Goal: Task Accomplishment & Management: Complete application form

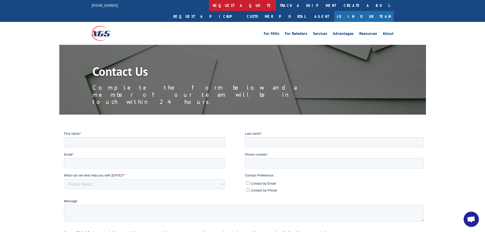
click at [209, 4] on link "request a quote" at bounding box center [242, 5] width 67 height 11
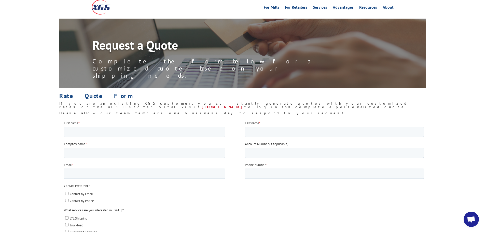
scroll to position [51, 0]
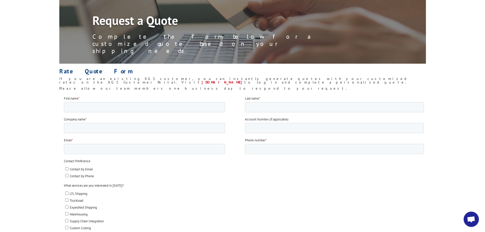
click at [87, 168] on span "Contact by Email" at bounding box center [80, 169] width 23 height 4
click at [68, 168] on input "Contact by Email" at bounding box center [66, 168] width 3 height 3
click at [83, 169] on span "Contact by Email" at bounding box center [80, 169] width 23 height 4
click at [68, 169] on input "Contact by Email" at bounding box center [66, 168] width 3 height 3
checkbox input "false"
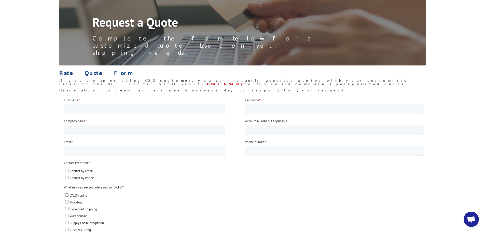
scroll to position [102, 0]
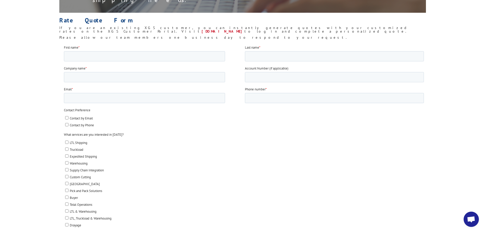
click at [84, 142] on span "LTL Shipping" at bounding box center [78, 142] width 18 height 4
click at [68, 142] on input "LTL Shipping" at bounding box center [66, 141] width 3 height 3
checkbox input "true"
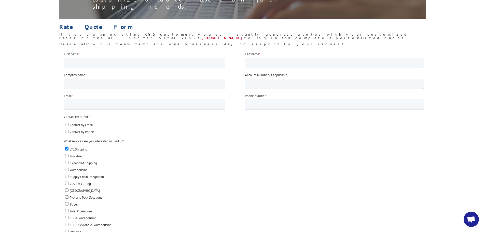
scroll to position [0, 0]
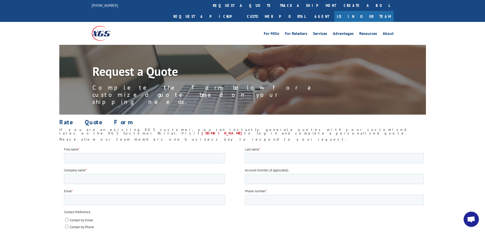
scroll to position [178, 0]
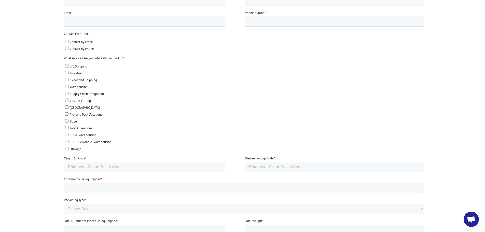
click at [142, 164] on input "Origin Zip Code *" at bounding box center [144, 167] width 161 height 10
click at [178, 142] on label "LTL, Truckload & Warehousing" at bounding box center [244, 141] width 359 height 5
click at [68, 142] on input "LTL, Truckload & Warehousing" at bounding box center [66, 141] width 3 height 3
checkbox input "true"
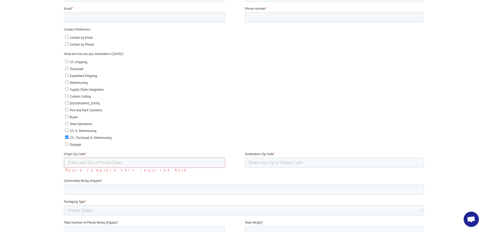
scroll to position [229, 0]
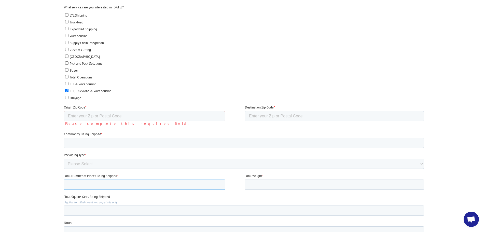
click at [135, 185] on input "Total Number of Pieces Being Shipped *" at bounding box center [144, 184] width 161 height 10
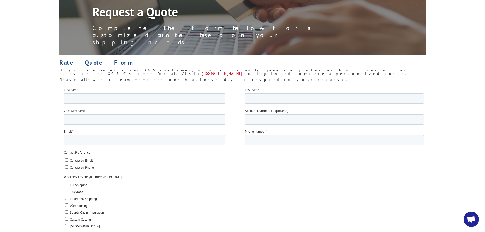
scroll to position [51, 0]
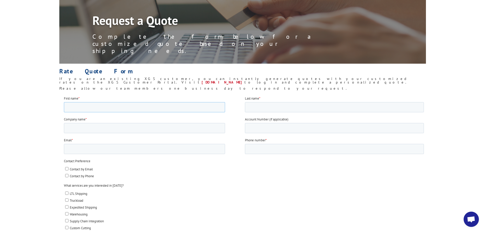
click at [145, 103] on input "First name *" at bounding box center [144, 107] width 161 height 10
type input "Joe"
type input "Caracciolo"
type input "Cardinal Graphics"
type input "5165009944"
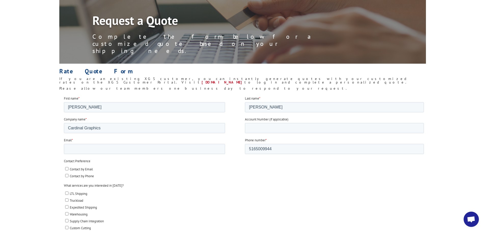
type input "11590"
click at [88, 170] on span "Contact by Email" at bounding box center [80, 169] width 23 height 4
click at [68, 170] on input "Contact by Email" at bounding box center [66, 168] width 3 height 3
checkbox input "true"
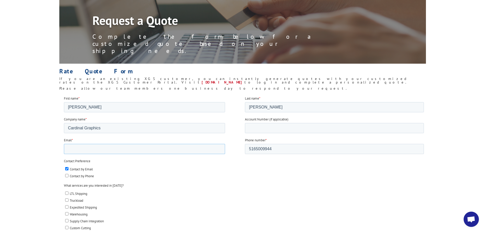
click at [138, 152] on input "Email *" at bounding box center [144, 149] width 161 height 10
type input "cardinalgraphicsny@gmail.com"
click at [77, 192] on span "LTL Shipping" at bounding box center [78, 193] width 18 height 4
click at [68, 192] on input "LTL Shipping" at bounding box center [66, 192] width 3 height 3
checkbox input "true"
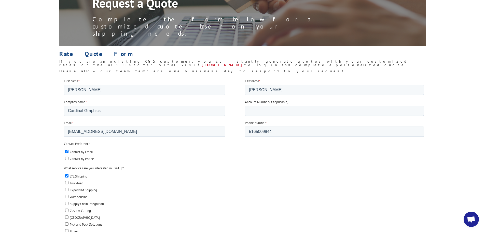
scroll to position [76, 0]
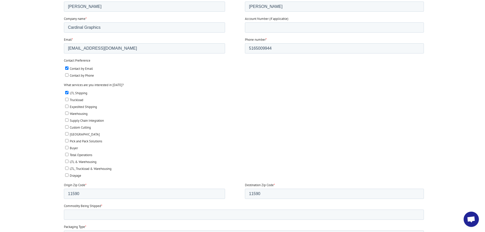
scroll to position [153, 0]
click at [89, 168] on span "LTL, Truckload & Warehousing" at bounding box center [90, 167] width 42 height 4
click at [68, 168] on input "LTL, Truckload & Warehousing" at bounding box center [66, 166] width 3 height 3
click at [86, 168] on span "LTL, Truckload & Warehousing" at bounding box center [90, 167] width 42 height 4
click at [68, 168] on input "LTL, Truckload & Warehousing" at bounding box center [66, 166] width 3 height 3
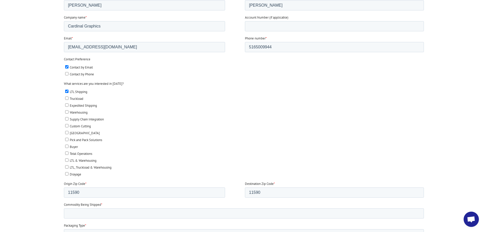
checkbox input "false"
click at [122, 211] on input "Commodity Being Shipped *" at bounding box center [244, 213] width 360 height 10
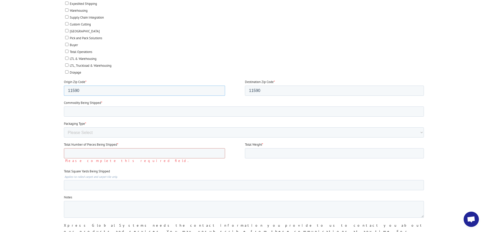
click at [98, 91] on input "11590" at bounding box center [144, 91] width 161 height 10
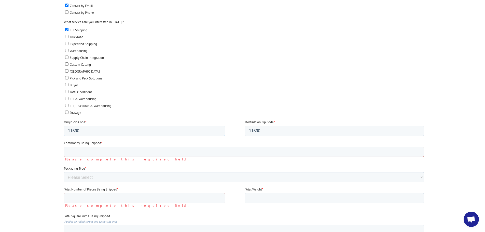
scroll to position [204, 0]
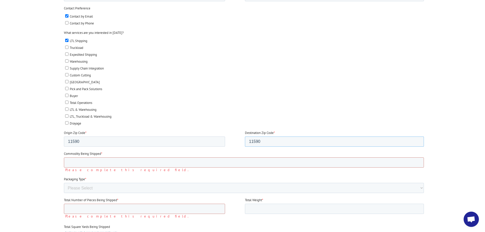
click at [257, 143] on input "11590" at bounding box center [334, 141] width 179 height 10
click at [263, 141] on input "11590" at bounding box center [334, 141] width 179 height 10
type input "10007"
click at [224, 164] on input "Commodity Being Shipped *" at bounding box center [244, 162] width 360 height 10
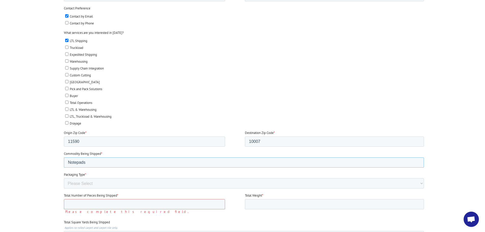
type input "Notepads"
click at [188, 180] on select "Please Select Rolled Goods Palletized" at bounding box center [244, 183] width 360 height 10
select select "Pallets (40"x48")"
click at [64, 188] on select "Please Select Rolled Goods Palletized" at bounding box center [244, 183] width 360 height 10
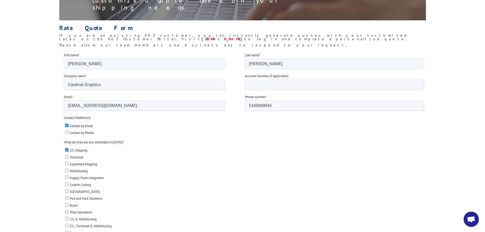
scroll to position [153, 0]
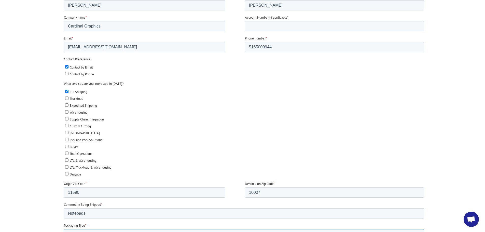
click at [87, 232] on select "Please Select Rolled Goods Palletized" at bounding box center [244, 234] width 360 height 10
click at [64, 232] on select "Please Select Rolled Goods Palletized" at bounding box center [244, 234] width 360 height 10
click at [37, 198] on div at bounding box center [242, 177] width 485 height 366
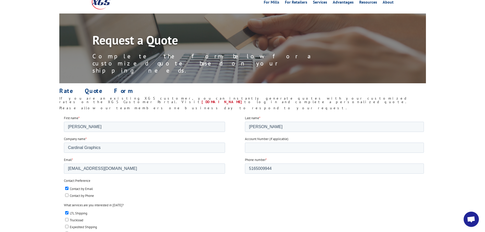
scroll to position [102, 0]
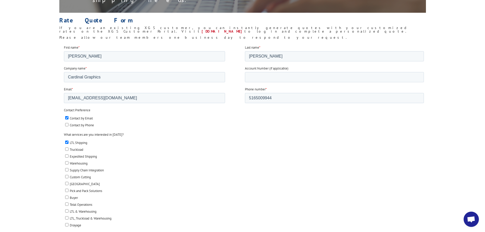
click at [81, 125] on span "Contact by Phone" at bounding box center [81, 125] width 24 height 4
click at [68, 125] on input "Contact by Phone" at bounding box center [66, 124] width 3 height 3
click at [80, 124] on span "Contact by Phone" at bounding box center [81, 125] width 24 height 4
click at [68, 124] on input "Contact by Phone" at bounding box center [66, 124] width 3 height 3
checkbox input "false"
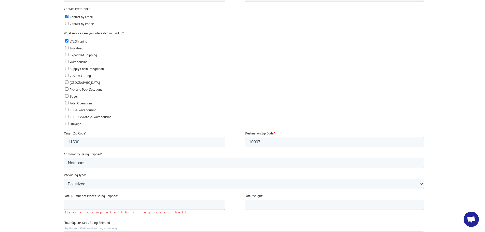
scroll to position [204, 0]
click at [145, 203] on input "Total Number of Pieces Being Shipped *" at bounding box center [144, 204] width 161 height 10
click at [210, 211] on fieldset "Total Number of Pieces Being Shipped * Total Weight *" at bounding box center [245, 203] width 362 height 21
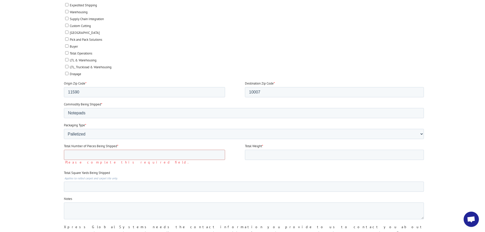
scroll to position [255, 0]
click at [99, 131] on select "Please Select Rolled Goods Palletized" at bounding box center [244, 132] width 360 height 10
click at [64, 137] on select "Please Select Rolled Goods Palletized" at bounding box center [244, 132] width 360 height 10
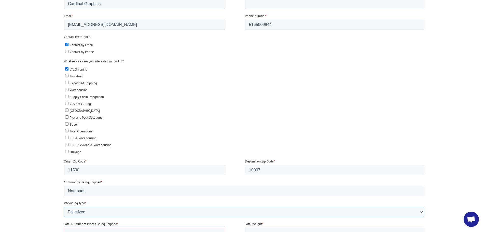
scroll to position [178, 0]
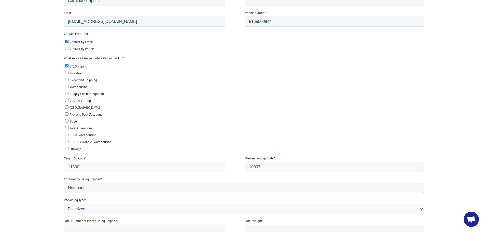
click at [90, 192] on input "Notepads" at bounding box center [244, 188] width 360 height 10
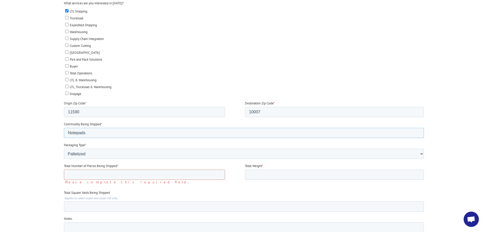
scroll to position [255, 0]
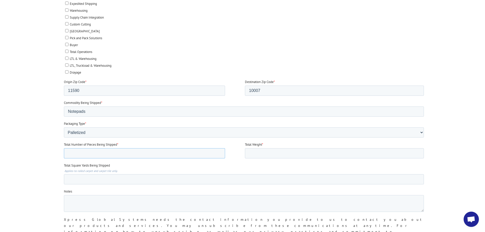
click at [108, 154] on input "Total Number of Pieces Being Shipped *" at bounding box center [144, 153] width 161 height 10
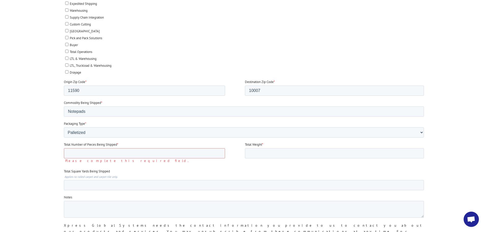
click at [138, 167] on form "First name * Joe Last name * Caracciolo Company name * Cardinal Graphics Accoun…" at bounding box center [245, 81] width 362 height 378
click at [132, 154] on input "Total Number of Pieces Being Shipped *" at bounding box center [144, 153] width 161 height 10
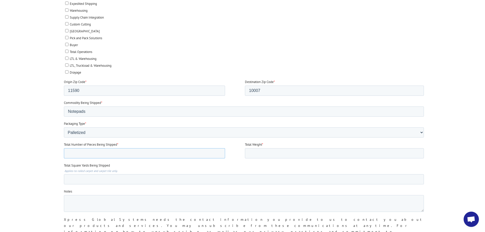
type input "1"
click at [251, 153] on input "Total Weight *" at bounding box center [334, 153] width 179 height 10
click at [256, 152] on input "805lbs" at bounding box center [334, 153] width 179 height 10
click at [255, 153] on input "805lbs" at bounding box center [334, 153] width 179 height 10
type input "805 lbs"
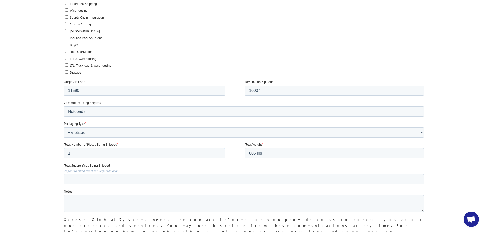
click at [87, 155] on input "1" at bounding box center [144, 153] width 161 height 10
click at [72, 198] on textarea "Notes" at bounding box center [244, 203] width 360 height 17
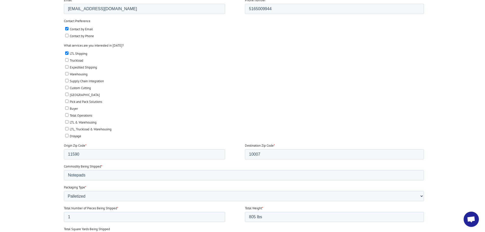
scroll to position [229, 0]
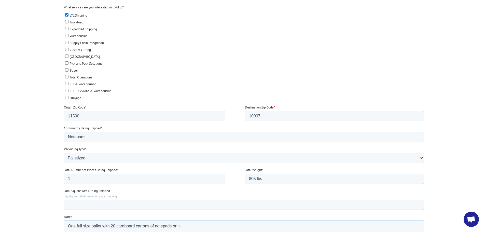
paste textarea "Pick Up From: Cardinal Graphics NY 1150 Shames Dr Westbury, NY 11590 Deliver To…"
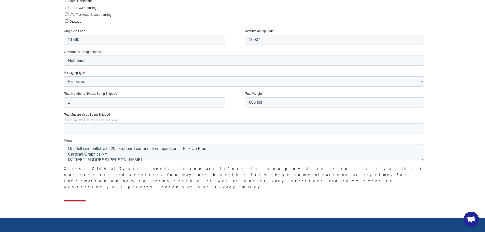
scroll to position [0, 0]
click at [67, 155] on textarea "One full size pallet with 20 cardboard cartons of notepads on it. Pick Up From:…" at bounding box center [244, 152] width 360 height 17
click at [182, 148] on textarea "One full size pallet with 20 cardboard cartons of notepads on it. Pick Up From:…" at bounding box center [244, 152] width 360 height 17
click at [69, 160] on textarea "One full size pallet with 20 cardboard cartons of notepads on it. Pick Up From:…" at bounding box center [244, 152] width 360 height 17
click at [67, 159] on textarea "One full size pallet with 20 cardboard cartons of notepads on it. Pick Up From:…" at bounding box center [244, 152] width 360 height 17
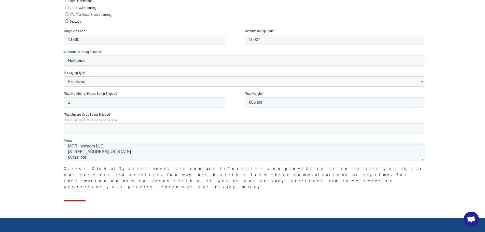
scroll to position [14, 0]
click at [69, 147] on textarea "One full size pallet with 20 cardboard cartons of notepads on it. Pick Up From:…" at bounding box center [244, 152] width 360 height 17
click at [66, 148] on textarea "One full size pallet with 20 cardboard cartons of notepads on it. Pick Up From:…" at bounding box center [244, 152] width 360 height 17
click at [66, 146] on textarea "One full size pallet with 20 cardboard cartons of notepads on it. Pick Up From:…" at bounding box center [244, 152] width 360 height 17
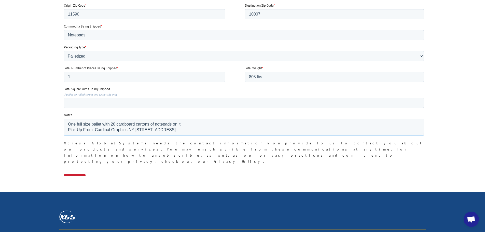
scroll to position [0, 0]
click at [66, 127] on textarea "One full size pallet with 20 cardboard cartons of notepads on it. Pick Up From:…" at bounding box center [244, 127] width 360 height 17
click at [68, 132] on textarea "One full size pallet with 20 cardboard cartons of notepads on it. Pick Up From:…" at bounding box center [244, 127] width 360 height 17
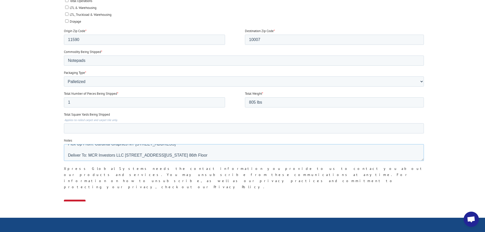
scroll to position [3, 0]
click at [127, 150] on textarea "One full size pallet with 20 cardboard cartons of notepads on it. Pick Up From:…" at bounding box center [244, 152] width 360 height 17
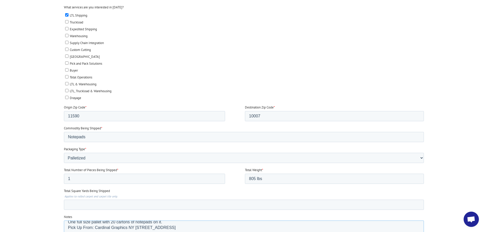
scroll to position [0, 0]
click at [162, 226] on textarea "One full size pallet with 20 cartons of notepads on it. Pick Up From: Cardinal …" at bounding box center [244, 228] width 360 height 17
click at [180, 227] on textarea "One full size pallet with 20 cartons of notepads on it. Pick Up From: Cardinal …" at bounding box center [244, 228] width 360 height 17
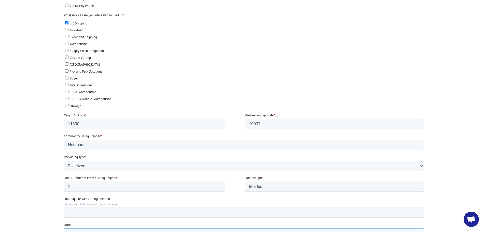
scroll to position [229, 0]
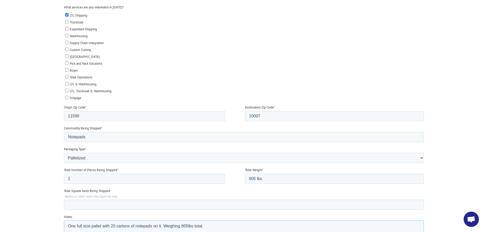
type textarea "One full size pallet with 20 cartons of notepads on it. Weighing 805lbs total. …"
click at [85, 158] on select "Please Select Rolled Goods Palletized" at bounding box center [244, 158] width 360 height 10
click at [64, 163] on select "Please Select Rolled Goods Palletized" at bounding box center [244, 158] width 360 height 10
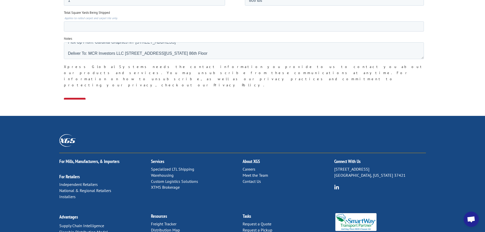
scroll to position [356, 0]
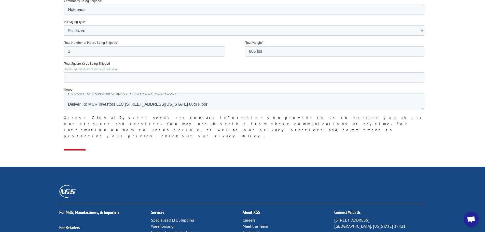
click at [81, 149] on input "Submit" at bounding box center [75, 154] width 22 height 10
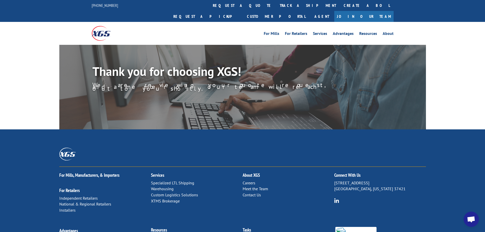
click at [100, 26] on img at bounding box center [101, 33] width 19 height 15
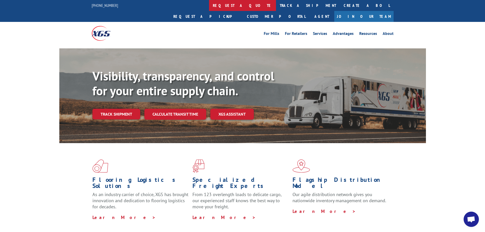
click at [209, 4] on link "request a quote" at bounding box center [242, 5] width 67 height 11
